Goal: Find contact information: Find contact information

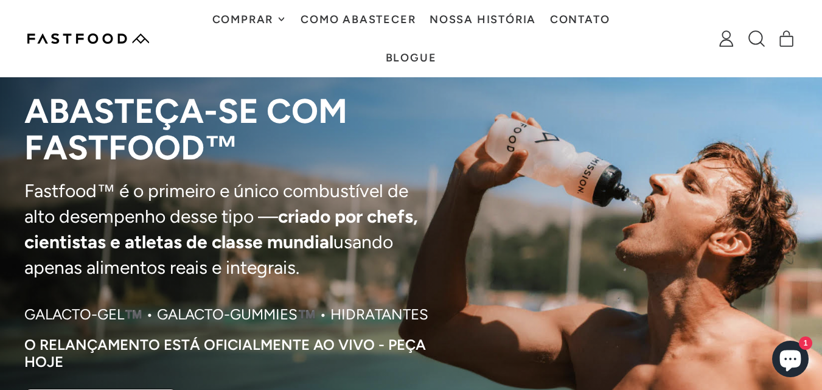
scroll to position [61, 0]
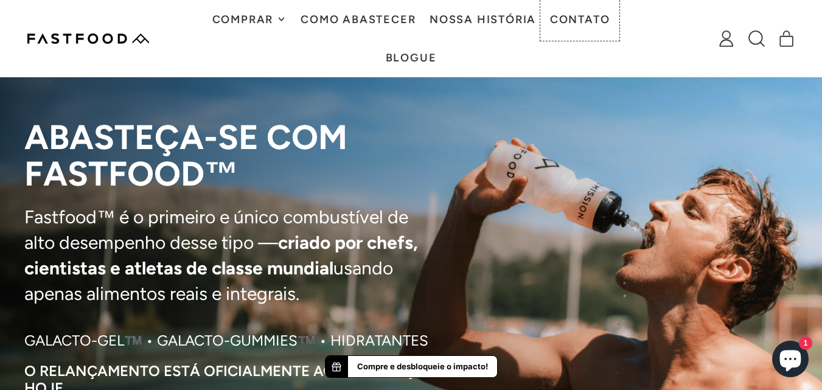
click at [598, 22] on font "Contato" at bounding box center [580, 19] width 60 height 13
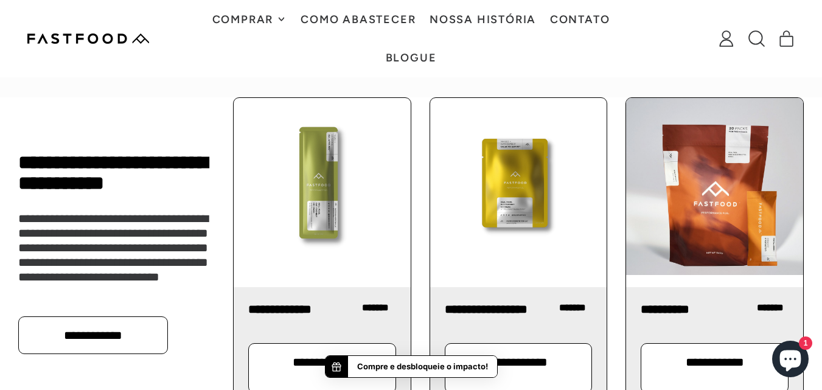
scroll to position [1316, 0]
